Goal: Information Seeking & Learning: Learn about a topic

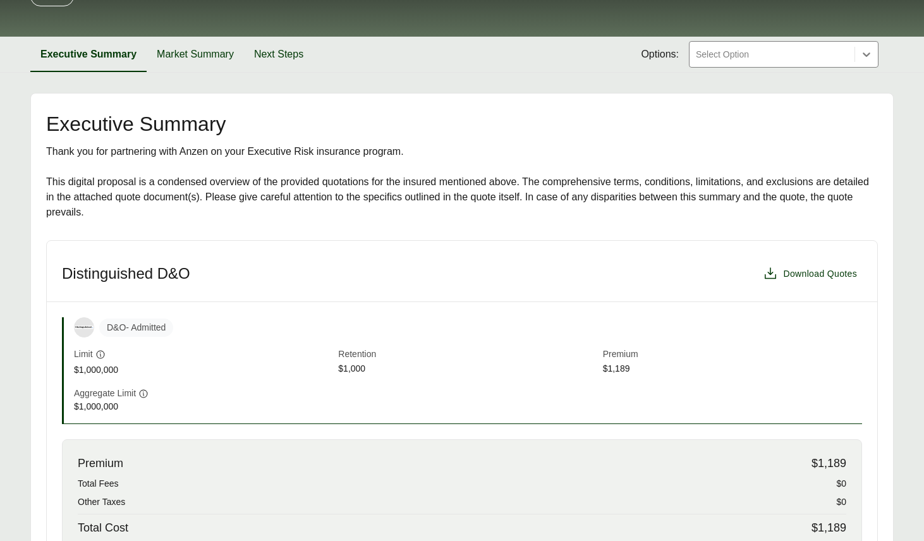
scroll to position [192, 0]
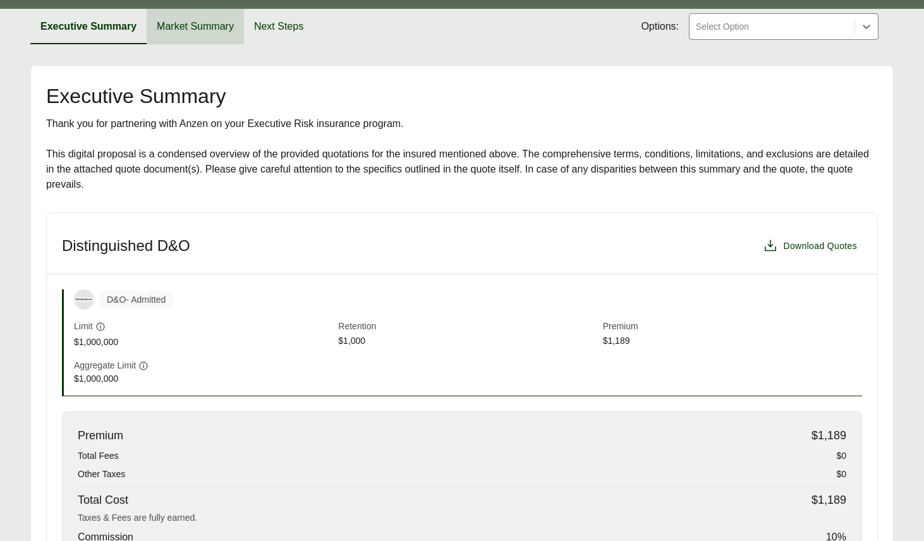
click at [218, 25] on button "Market Summary" at bounding box center [195, 26] width 97 height 35
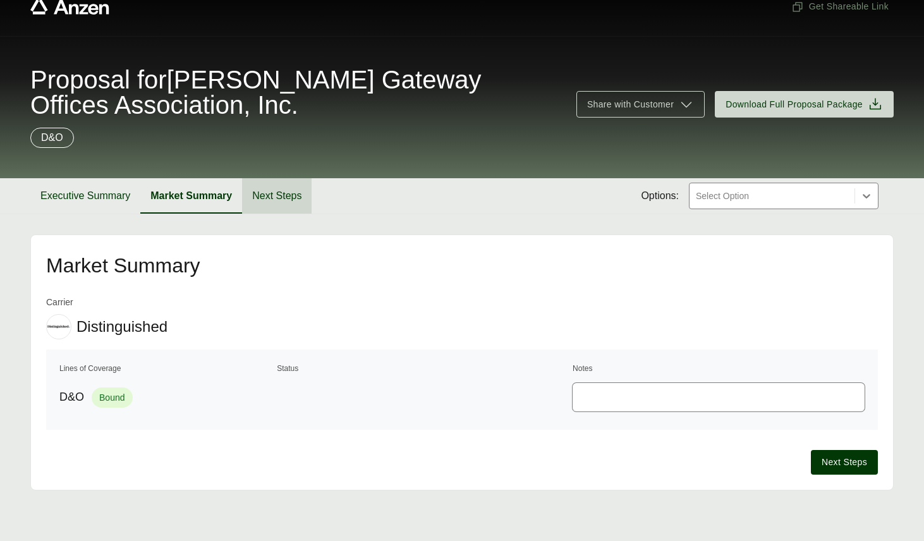
scroll to position [23, 0]
click at [271, 206] on button "Next Steps" at bounding box center [277, 195] width 70 height 35
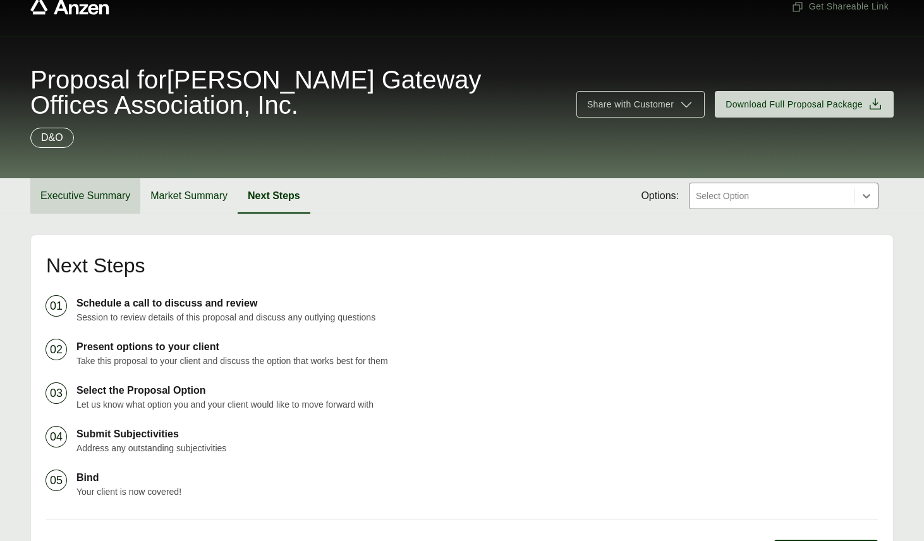
click at [78, 190] on button "Executive Summary" at bounding box center [85, 195] width 110 height 35
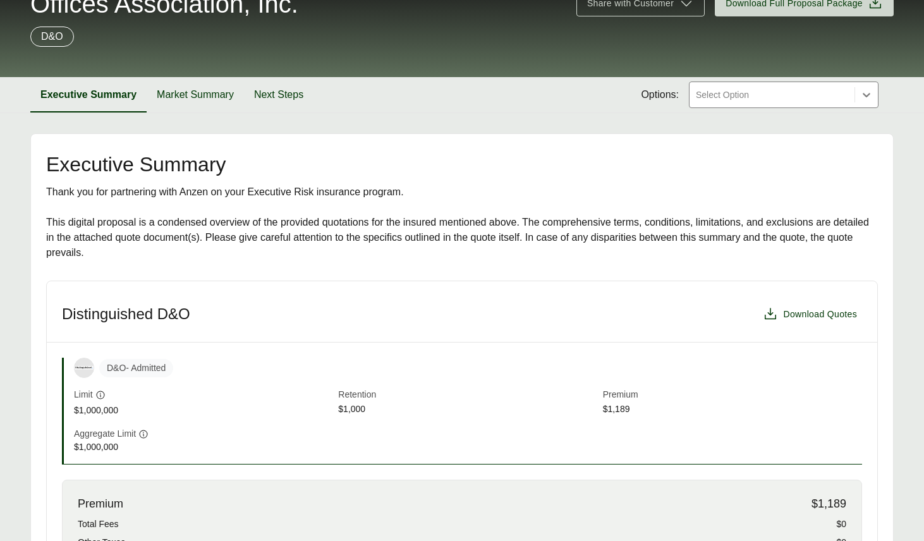
scroll to position [120, 0]
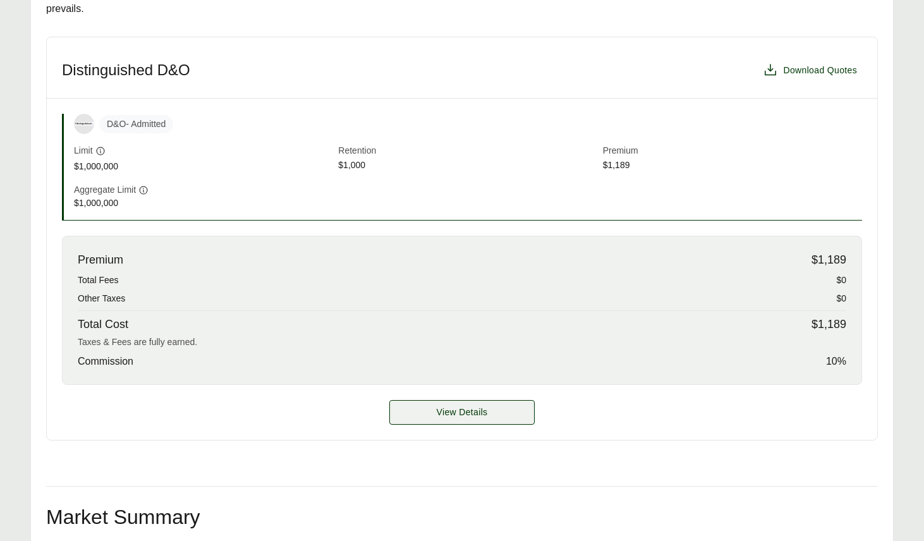
scroll to position [334, 0]
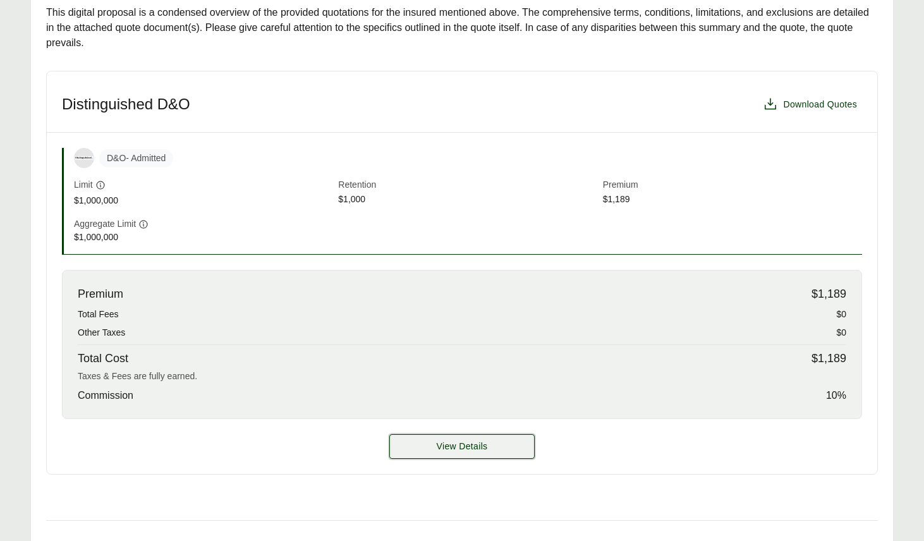
click at [427, 450] on button "View Details" at bounding box center [462, 446] width 145 height 25
click at [446, 446] on span "View Details" at bounding box center [462, 446] width 51 height 13
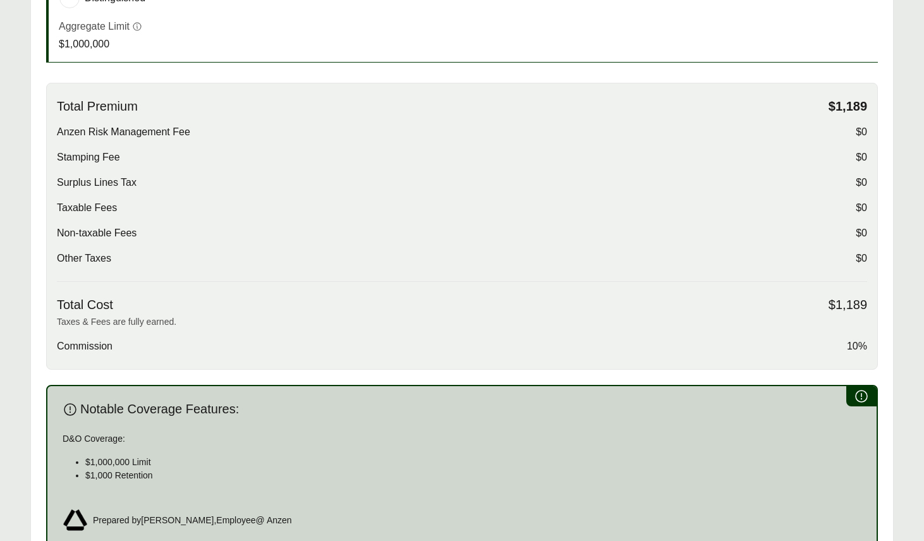
scroll to position [661, 0]
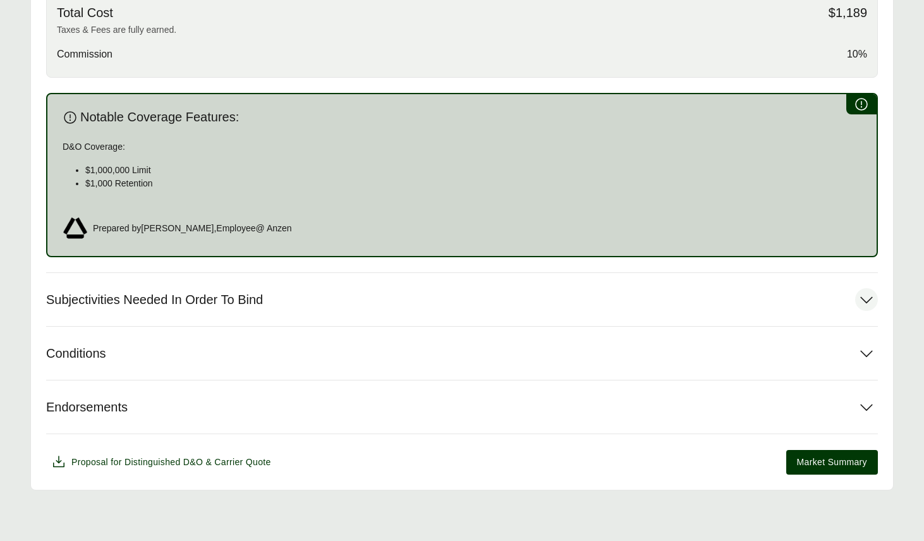
click at [287, 297] on button "Subjectivities Needed In Order To Bind" at bounding box center [462, 299] width 832 height 53
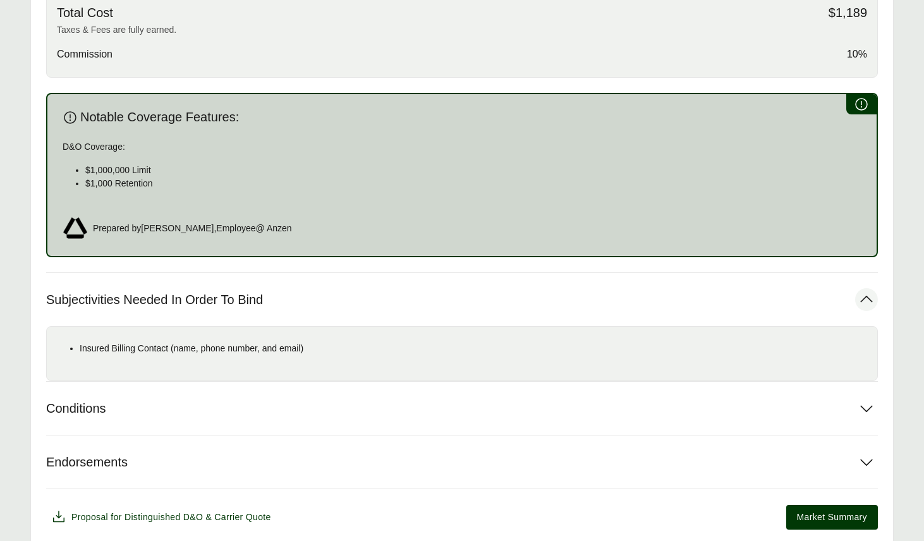
click at [288, 296] on button "Subjectivities Needed In Order To Bind" at bounding box center [462, 299] width 832 height 53
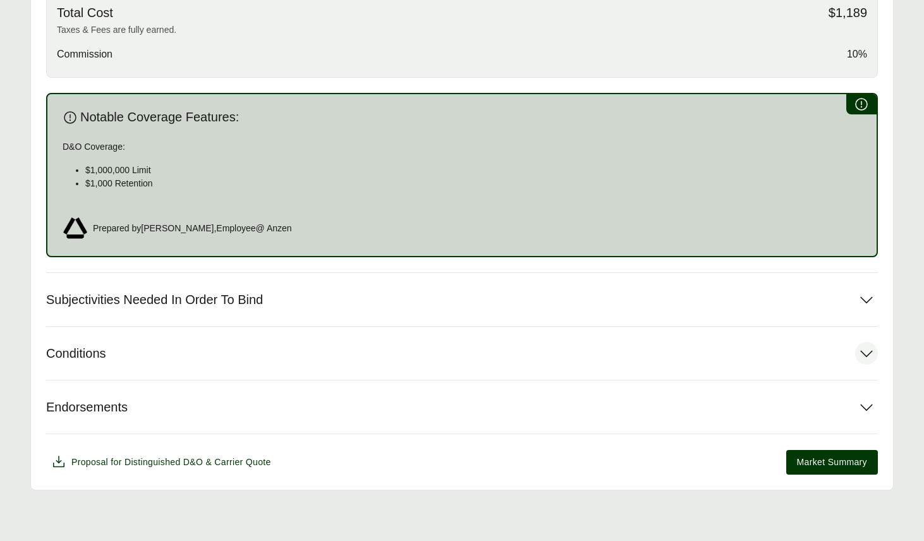
click at [248, 353] on button "Conditions" at bounding box center [462, 353] width 832 height 53
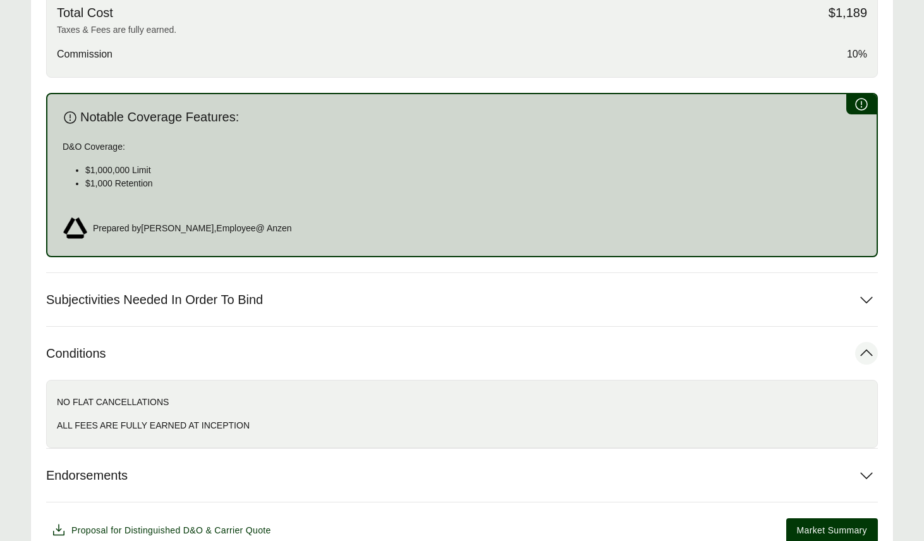
click at [248, 353] on button "Conditions" at bounding box center [462, 353] width 832 height 53
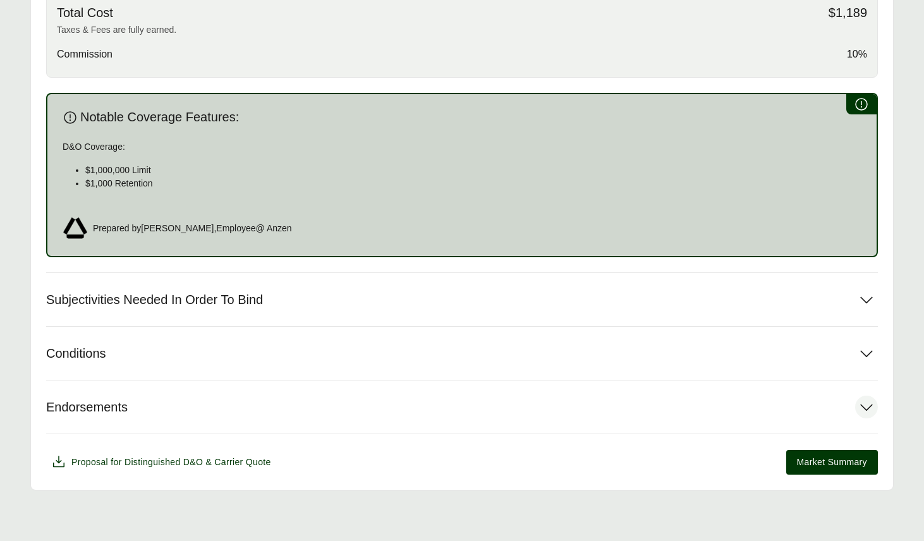
click at [235, 406] on button "Endorsements" at bounding box center [462, 407] width 832 height 53
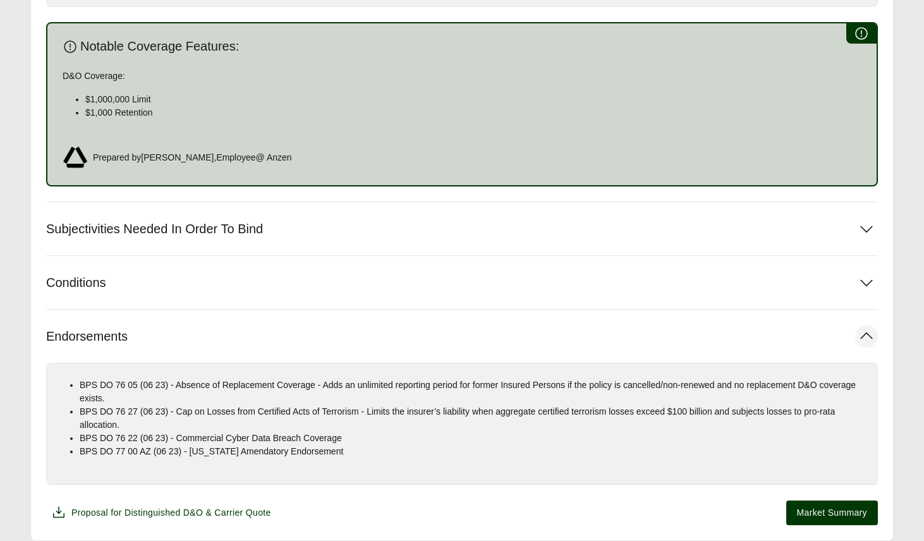
scroll to position [783, 0]
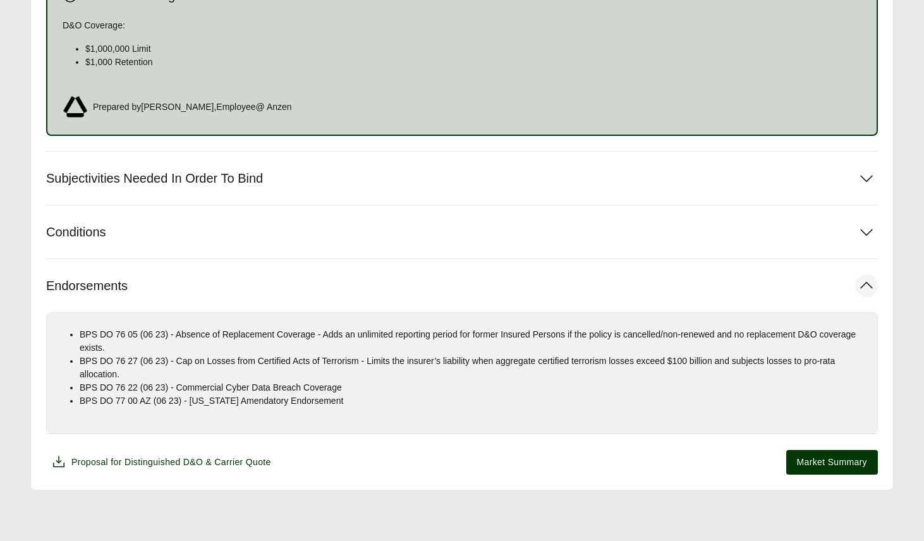
click at [293, 278] on button "Endorsements" at bounding box center [462, 285] width 832 height 53
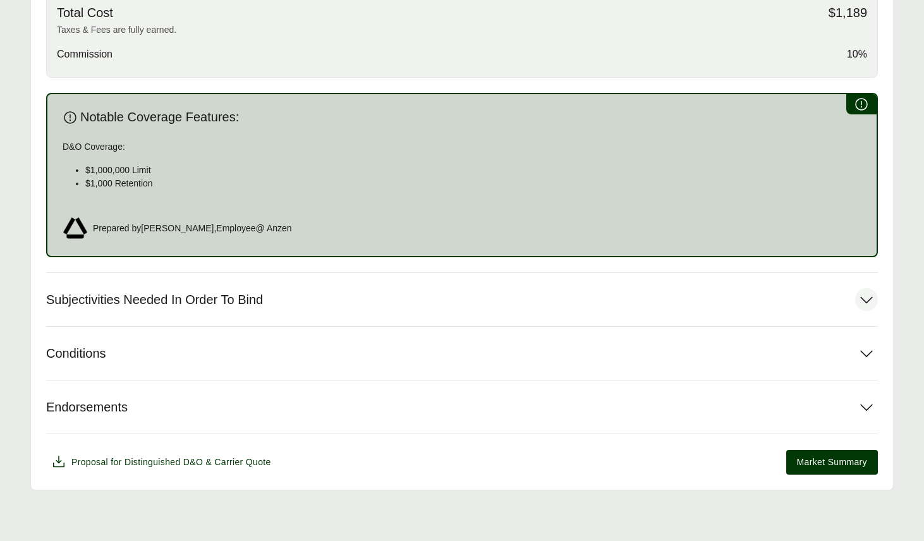
click at [295, 292] on button "Subjectivities Needed In Order To Bind" at bounding box center [462, 299] width 832 height 53
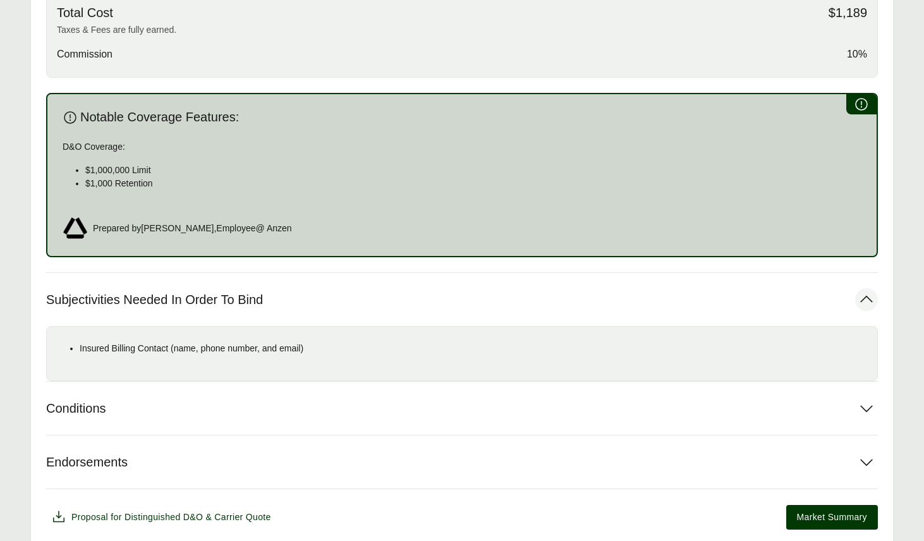
click at [295, 292] on button "Subjectivities Needed In Order To Bind" at bounding box center [462, 299] width 832 height 53
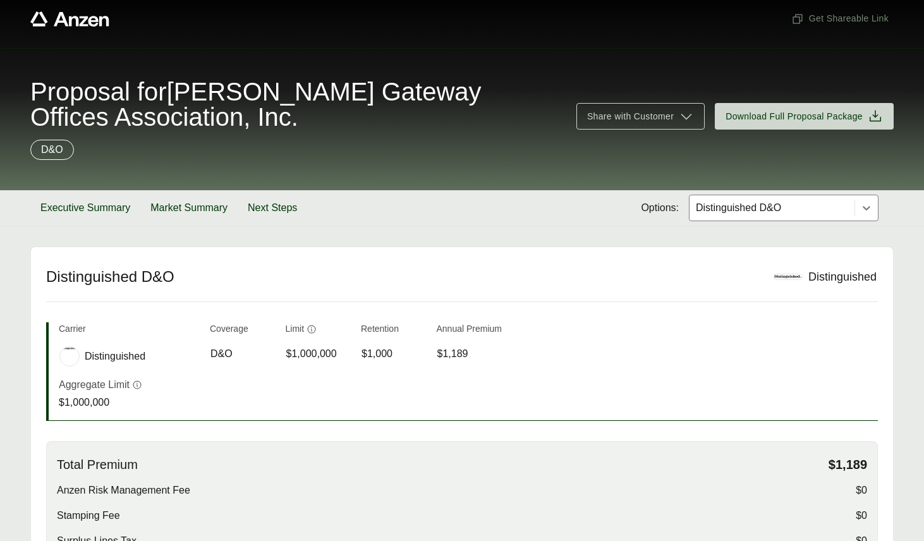
scroll to position [0, 0]
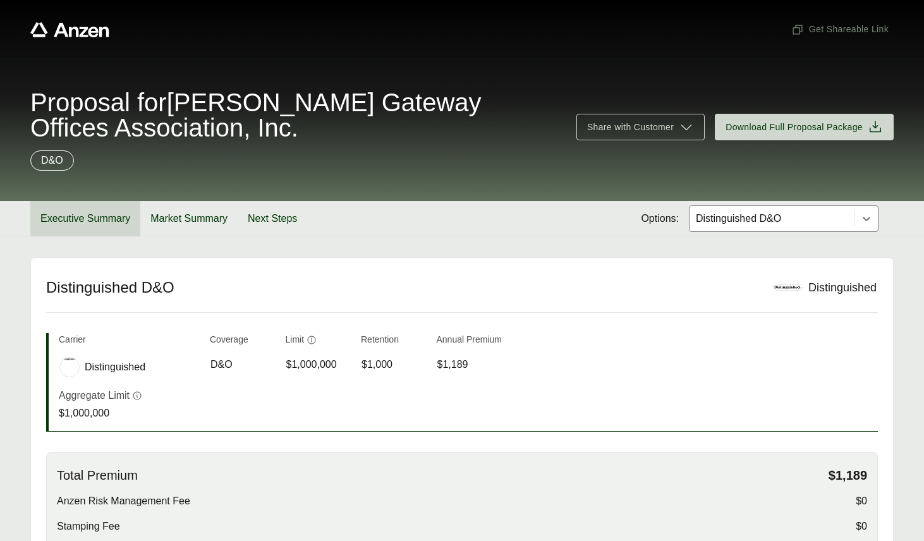
click at [97, 209] on button "Executive Summary" at bounding box center [85, 218] width 110 height 35
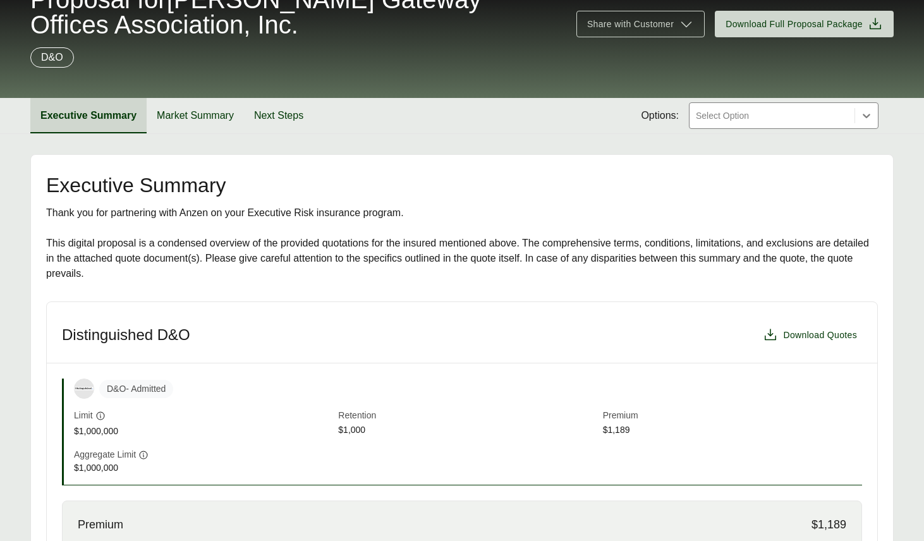
scroll to position [94, 0]
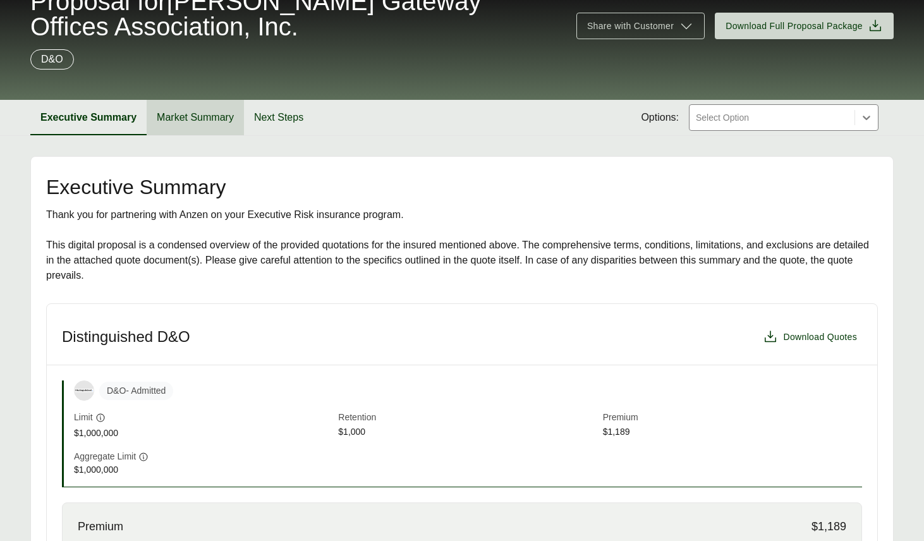
click at [181, 111] on button "Market Summary" at bounding box center [195, 117] width 97 height 35
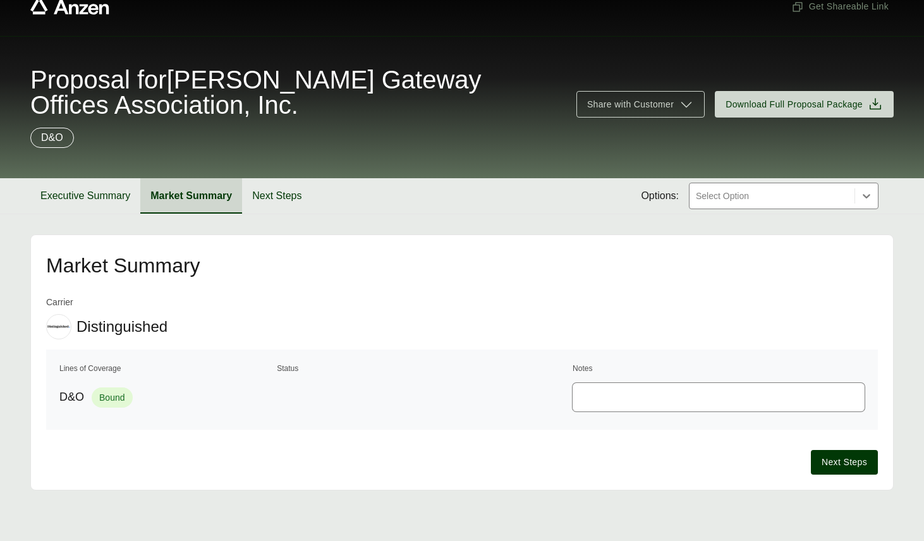
scroll to position [23, 0]
click at [274, 187] on button "Next Steps" at bounding box center [277, 195] width 70 height 35
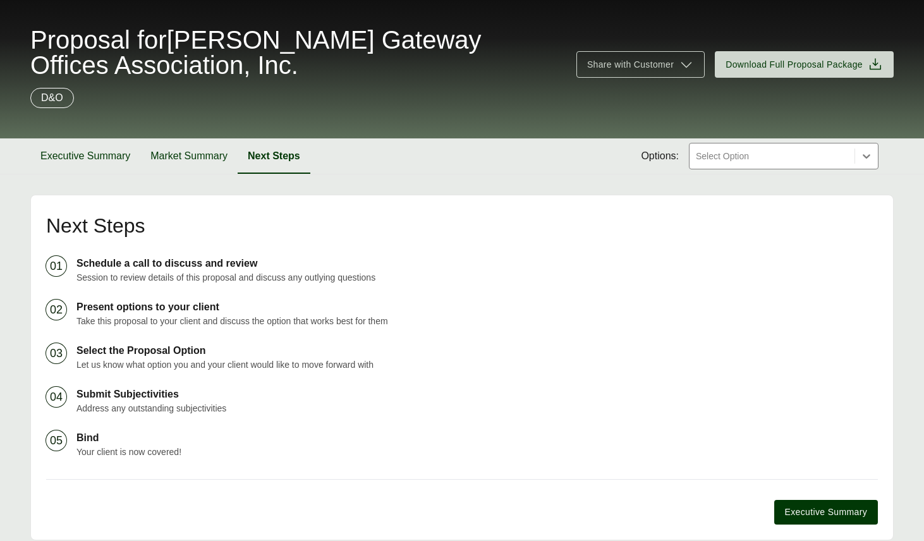
scroll to position [40, 0]
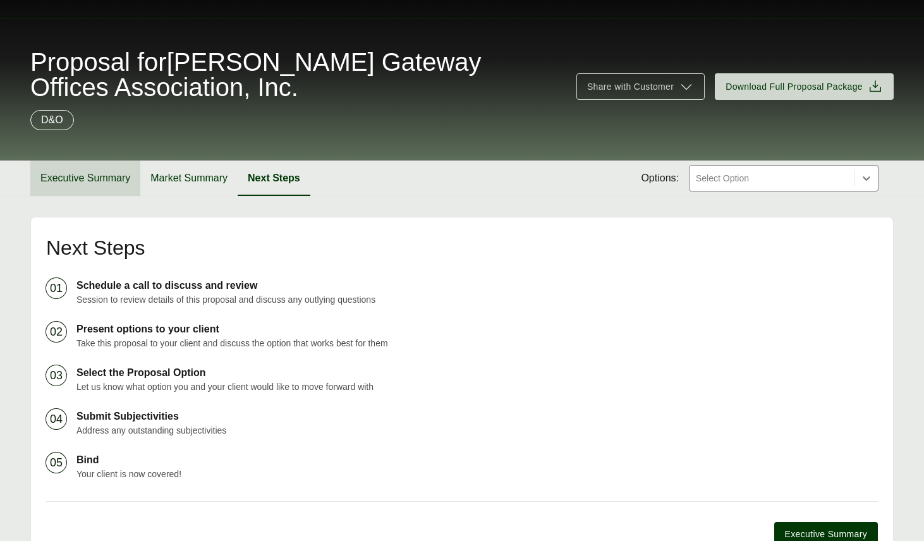
click at [107, 179] on button "Executive Summary" at bounding box center [85, 178] width 110 height 35
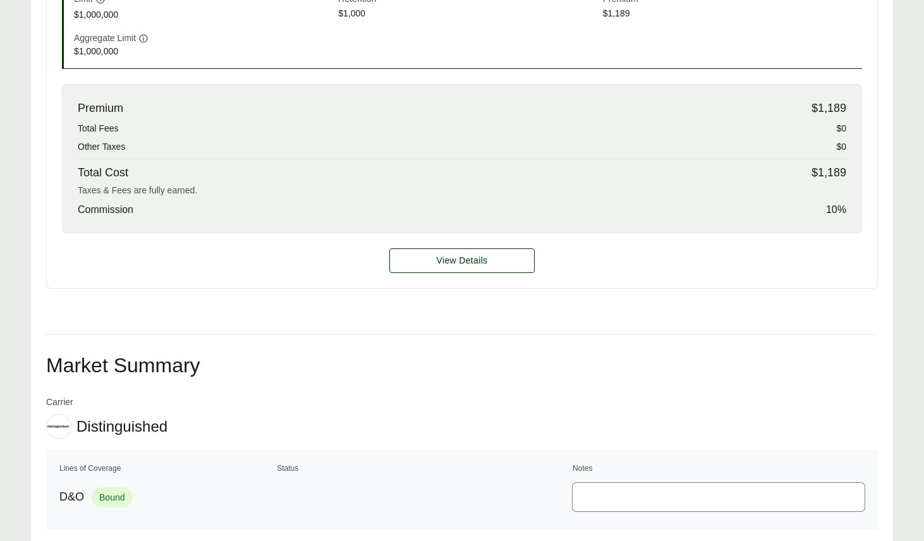
scroll to position [575, 0]
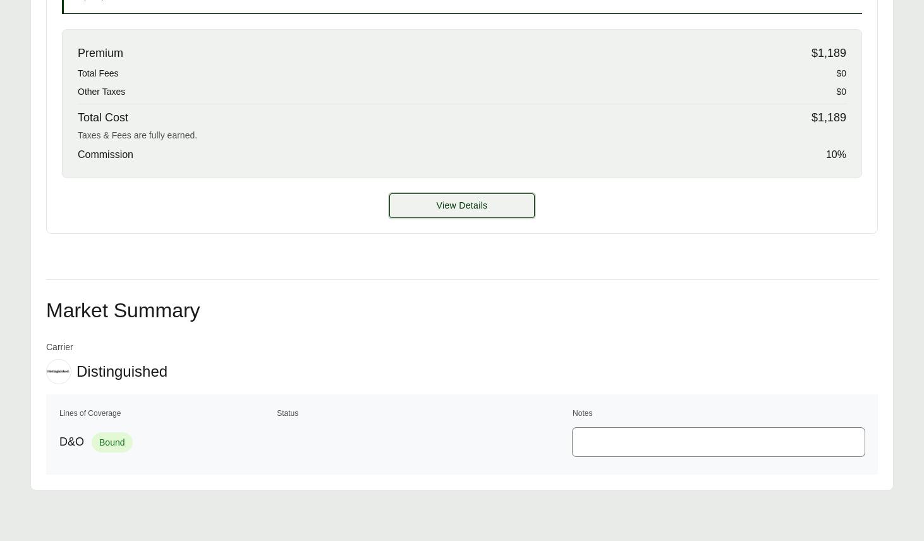
click at [431, 202] on button "View Details" at bounding box center [462, 205] width 145 height 25
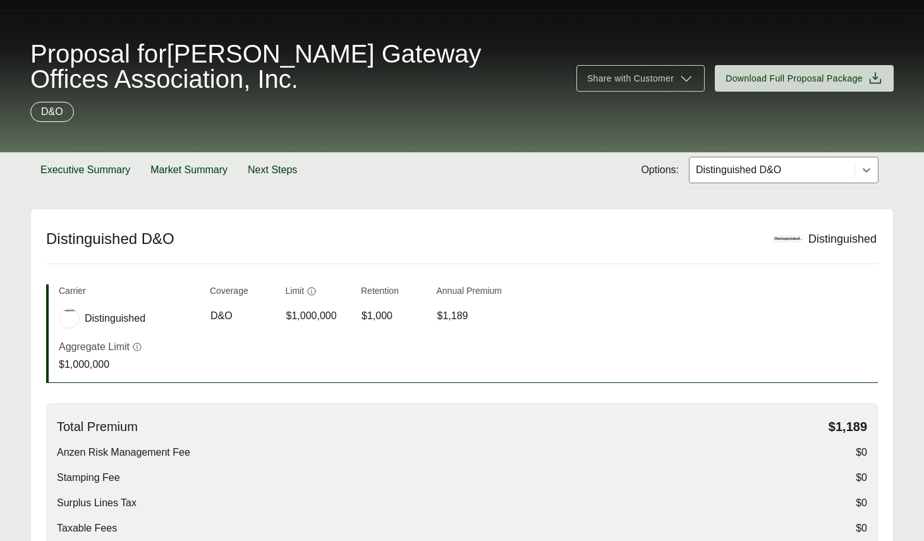
scroll to position [10, 0]
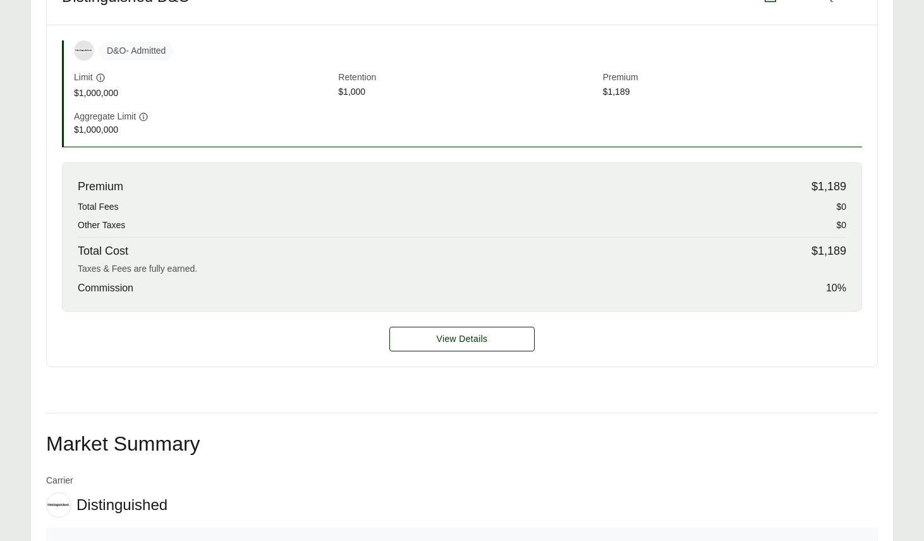
scroll to position [575, 0]
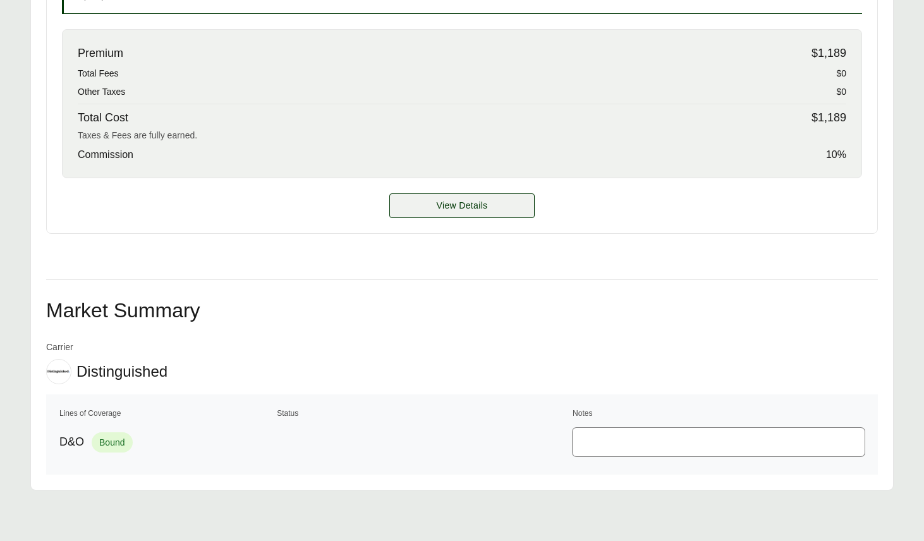
click at [466, 211] on span "View Details" at bounding box center [462, 205] width 51 height 13
